Goal: Task Accomplishment & Management: Use online tool/utility

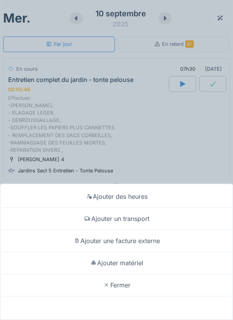
scroll to position [162, 0]
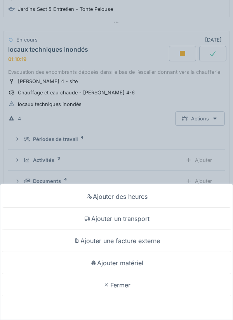
click at [132, 220] on div "Ajouter un transport" at bounding box center [116, 219] width 229 height 22
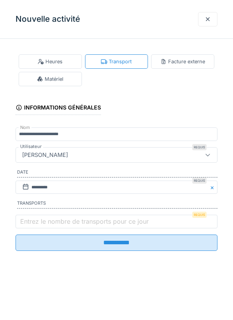
click at [43, 222] on label "Entrez le nombre de transports pour ce jour" at bounding box center [85, 221] width 132 height 9
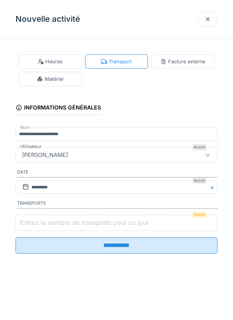
click at [43, 222] on input "Entrez le nombre de transports pour ce jour" at bounding box center [117, 223] width 202 height 16
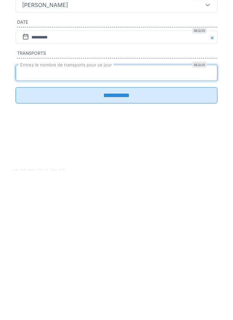
type input "*"
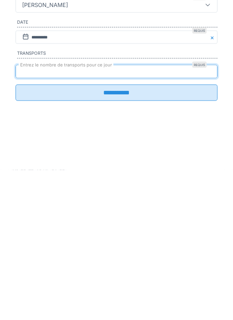
click at [126, 249] on input "**********" at bounding box center [117, 243] width 202 height 16
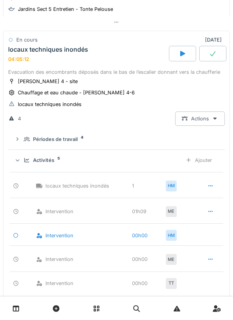
click at [186, 51] on icon at bounding box center [183, 54] width 8 height 6
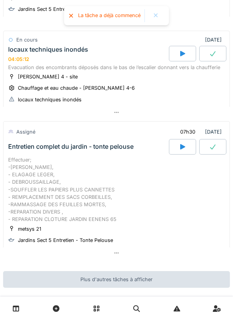
click at [187, 59] on div at bounding box center [182, 54] width 27 height 16
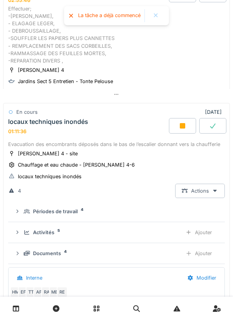
scroll to position [89, 0]
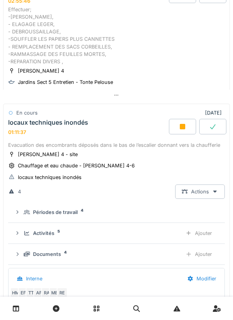
click at [210, 127] on icon at bounding box center [213, 127] width 8 height 6
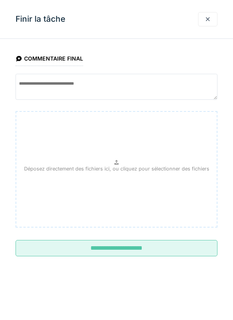
click at [127, 244] on input "**********" at bounding box center [117, 248] width 202 height 16
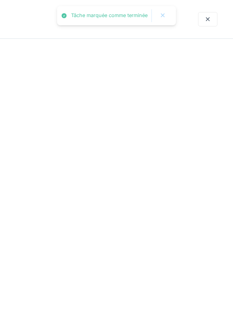
click at [155, 248] on div at bounding box center [116, 160] width 233 height 320
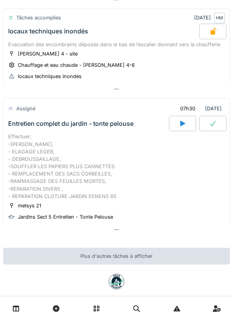
scroll to position [188, 0]
